Goal: Task Accomplishment & Management: Manage account settings

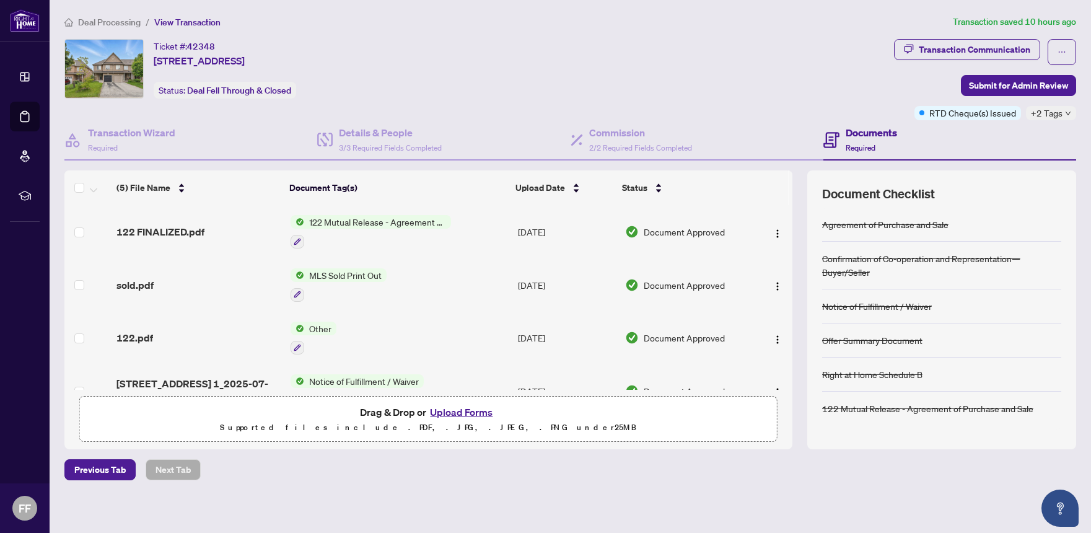
click at [115, 22] on span "Deal Processing" at bounding box center [109, 22] width 63 height 11
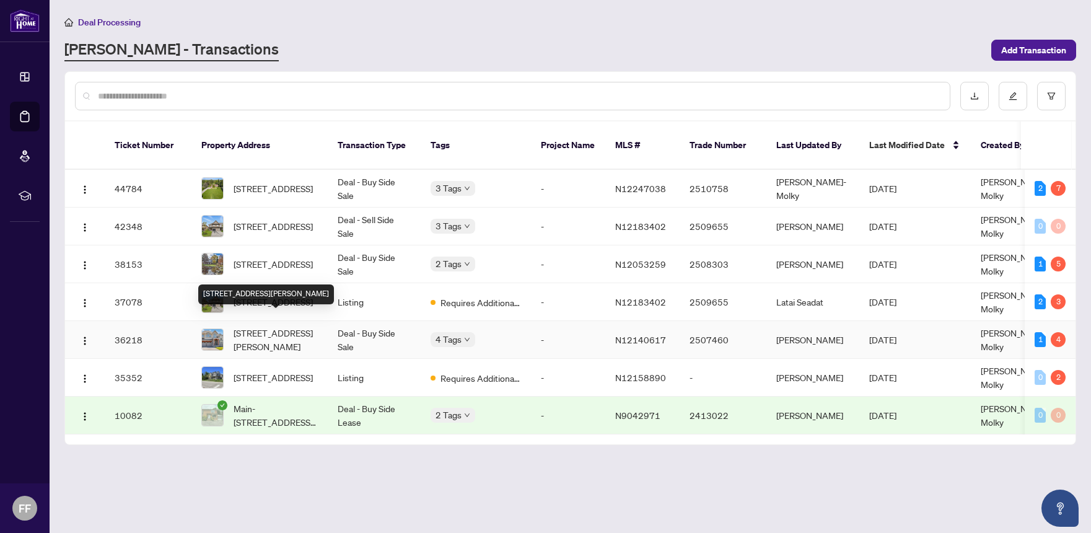
click at [316, 326] on span "[STREET_ADDRESS][PERSON_NAME]" at bounding box center [276, 339] width 84 height 27
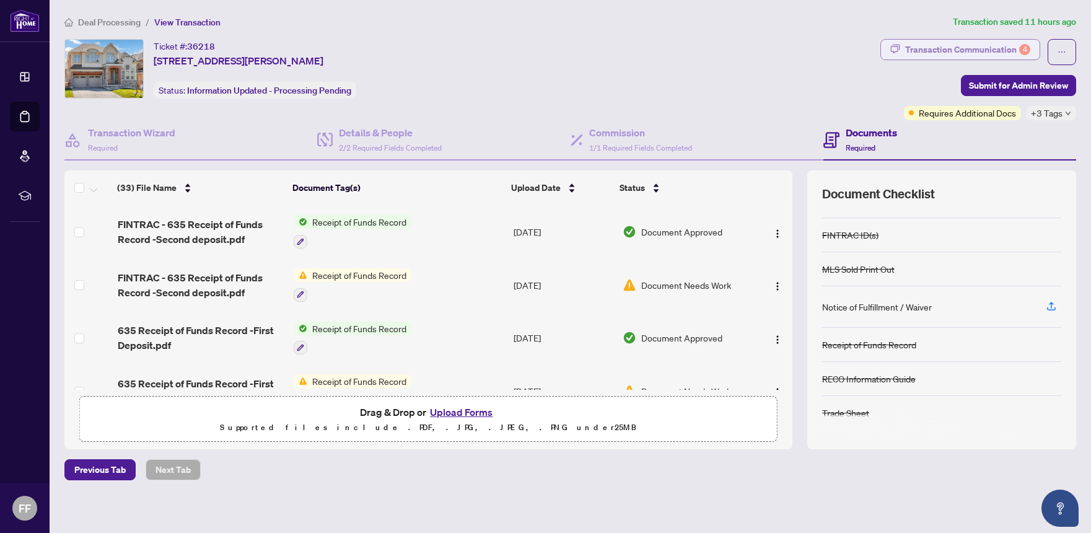
click at [939, 48] on div "Transaction Communication 4" at bounding box center [968, 50] width 125 height 20
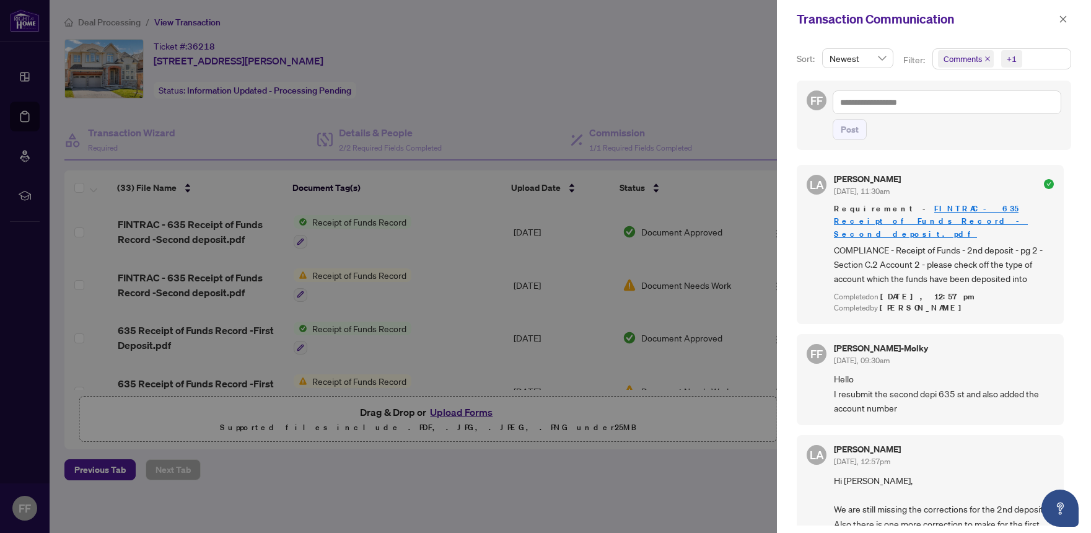
click at [529, 84] on div at bounding box center [545, 266] width 1091 height 533
click at [1067, 17] on icon "close" at bounding box center [1063, 19] width 9 height 9
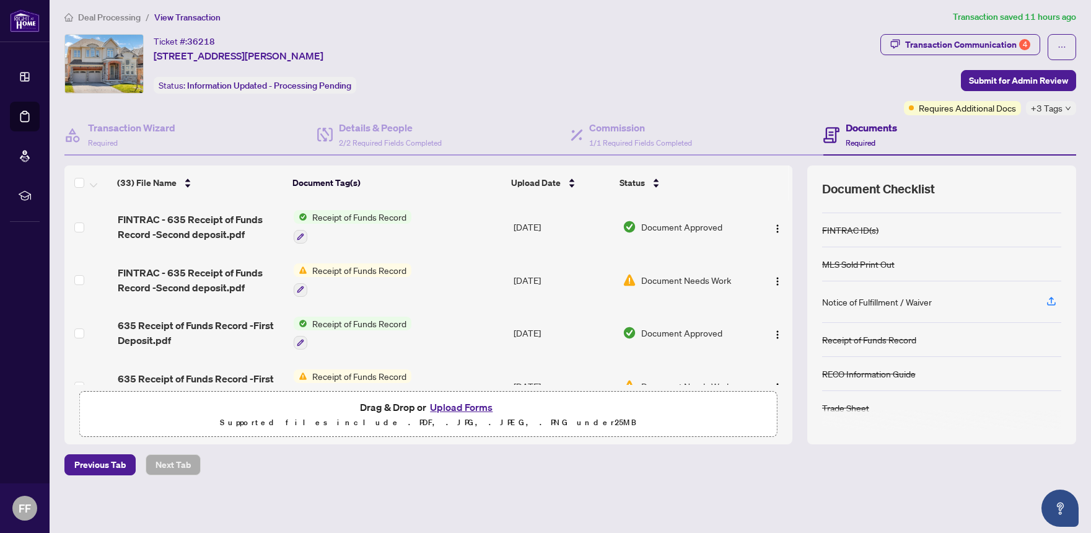
click at [849, 126] on h4 "Documents" at bounding box center [871, 127] width 51 height 15
click at [661, 55] on div "Ticket #: 36218 29 Clifford Fairbarn Dr, East Gwillimbury, Ontario L9N 0S1, Can…" at bounding box center [469, 64] width 811 height 60
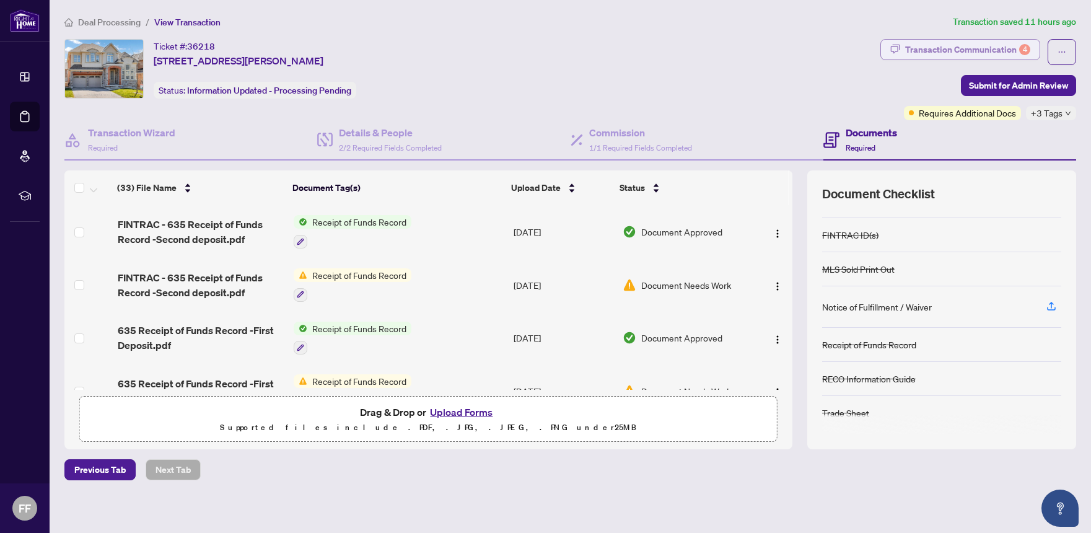
click at [942, 48] on div "Transaction Communication 4" at bounding box center [968, 50] width 125 height 20
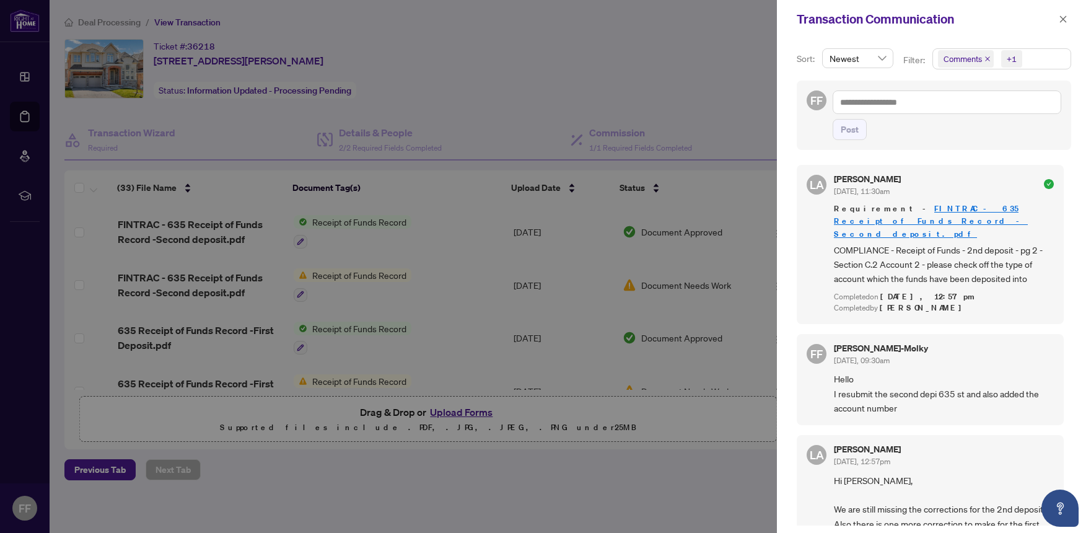
click at [706, 118] on div at bounding box center [545, 266] width 1091 height 533
drag, startPoint x: 565, startPoint y: 33, endPoint x: 576, endPoint y: 33, distance: 11.2
click at [568, 33] on div at bounding box center [545, 266] width 1091 height 533
click at [969, 205] on link "FINTRAC - 635 Receipt of Funds Record -Second deposit.pdf" at bounding box center [931, 220] width 194 height 35
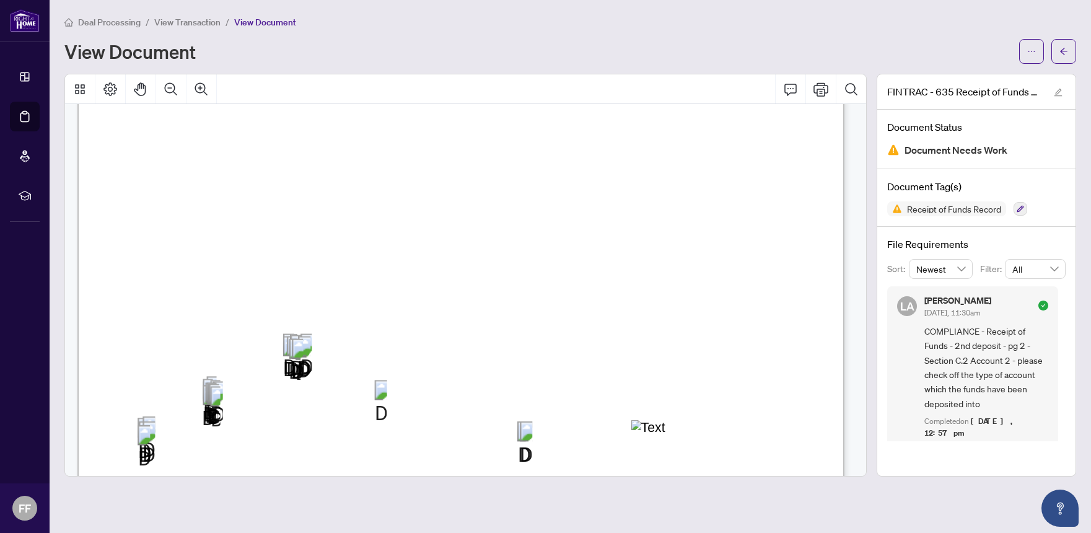
scroll to position [186, 0]
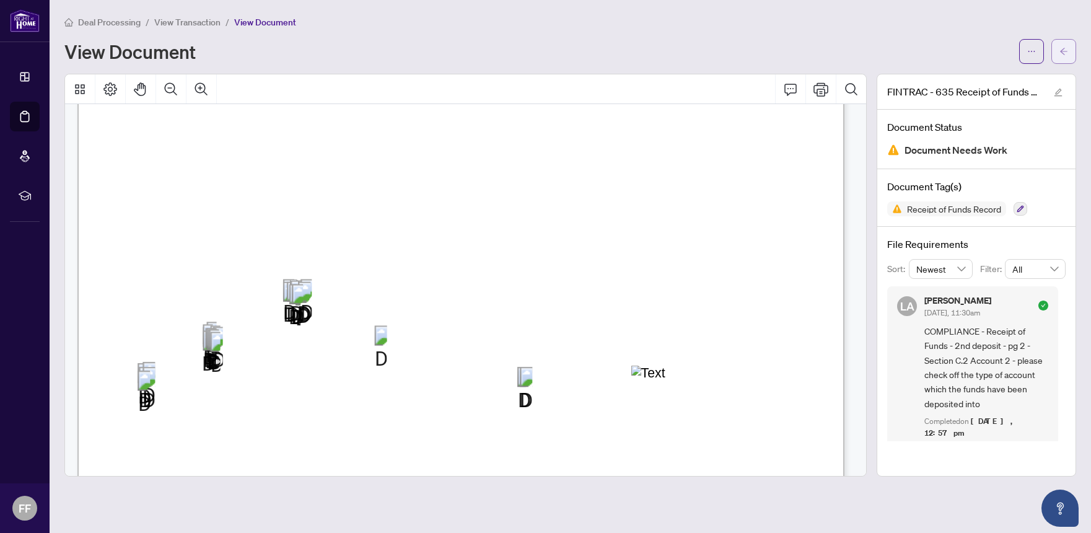
click at [1069, 51] on button "button" at bounding box center [1064, 51] width 25 height 25
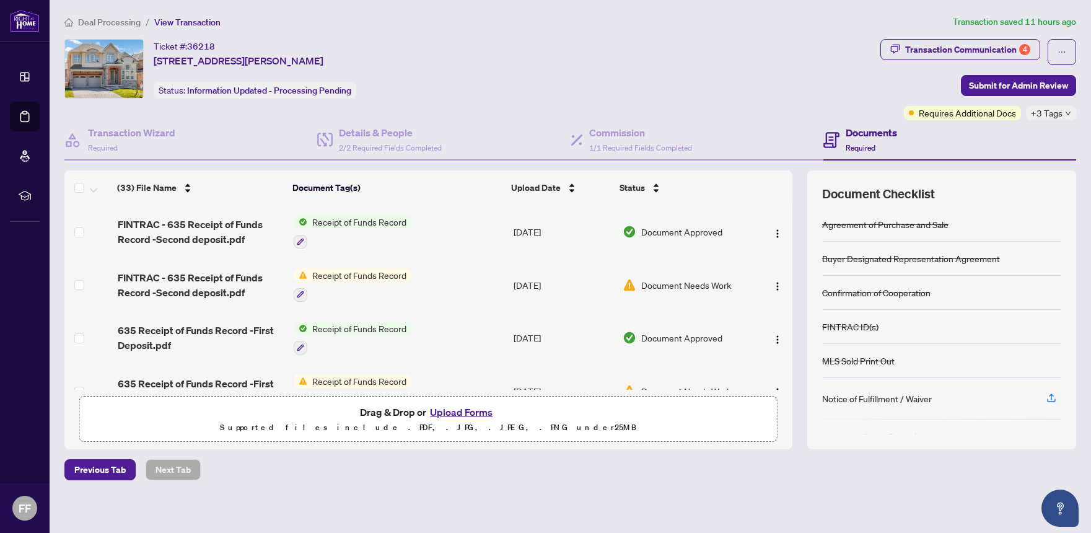
click at [348, 222] on span "Receipt of Funds Record" at bounding box center [359, 222] width 104 height 14
click at [710, 286] on span "Document Needs Work" at bounding box center [686, 285] width 90 height 14
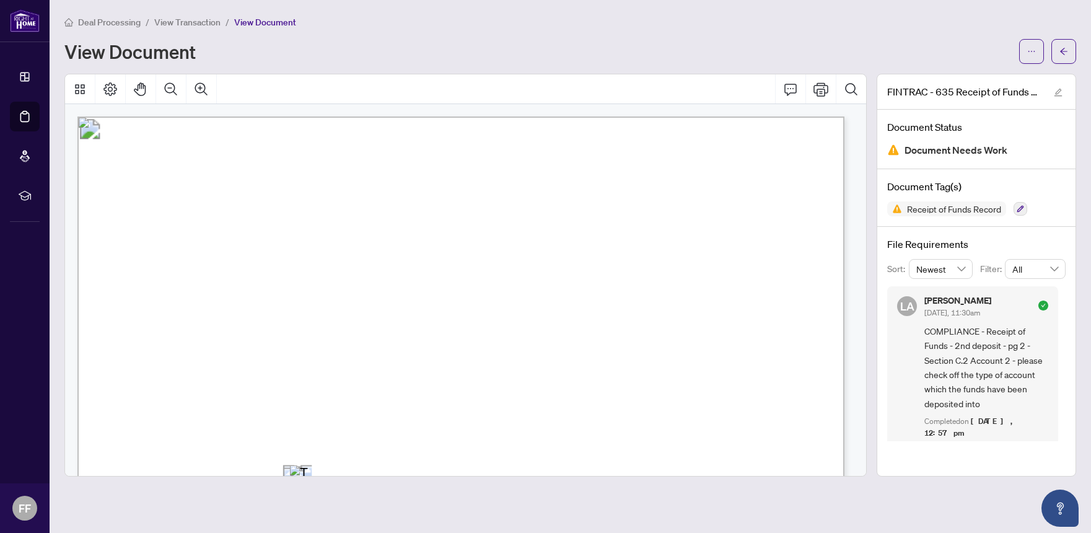
click at [212, 20] on span "View Transaction" at bounding box center [187, 22] width 66 height 11
